Goal: Transaction & Acquisition: Purchase product/service

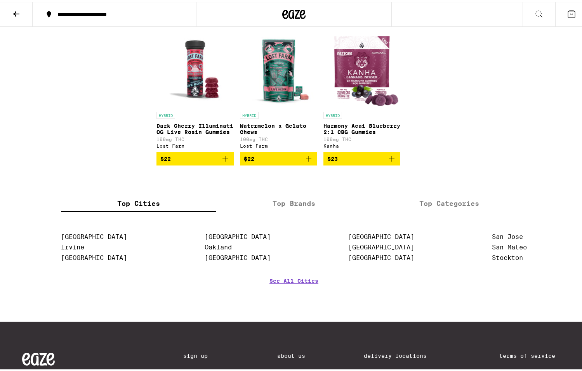
scroll to position [3001, 0]
